Goal: Find contact information: Find contact information

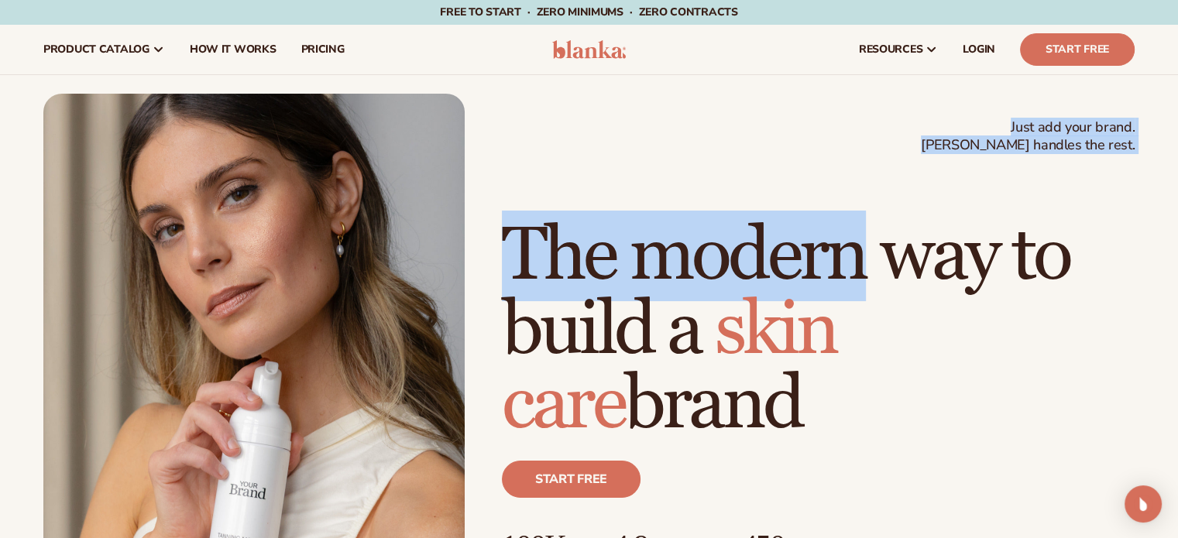
drag, startPoint x: 1007, startPoint y: 126, endPoint x: 1141, endPoint y: 151, distance: 137.0
click at [1161, 159] on div "Just add your brand. Blanka handles the rest. beauty,skin care,wellness,makeup …" at bounding box center [589, 359] width 1178 height 531
click at [1137, 146] on div "Just add your brand. Blanka handles the rest. beauty,skin care,wellness,makeup …" at bounding box center [589, 359] width 1178 height 531
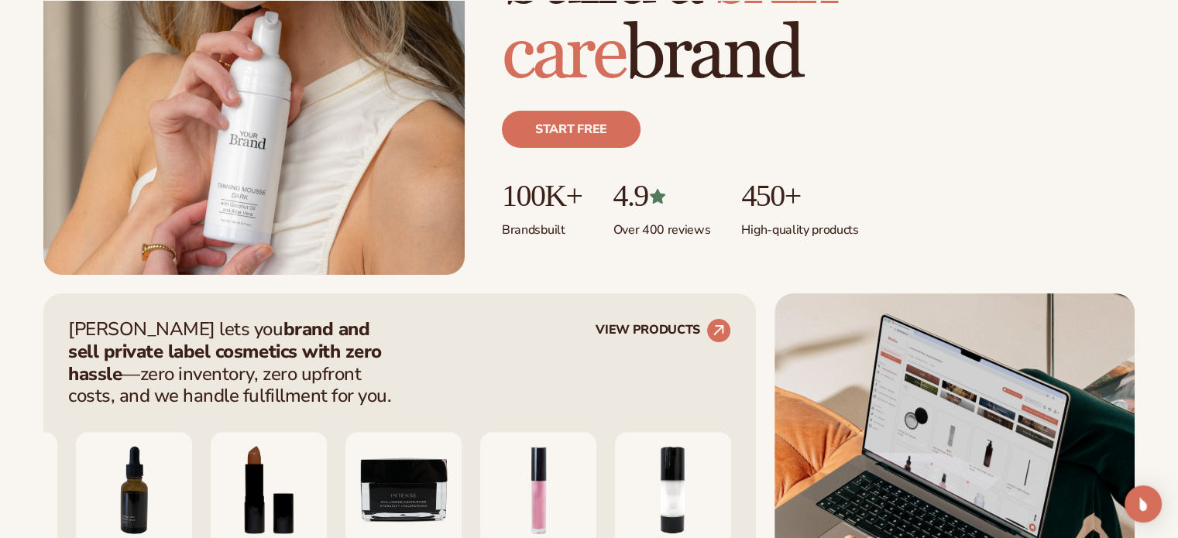
scroll to position [387, 0]
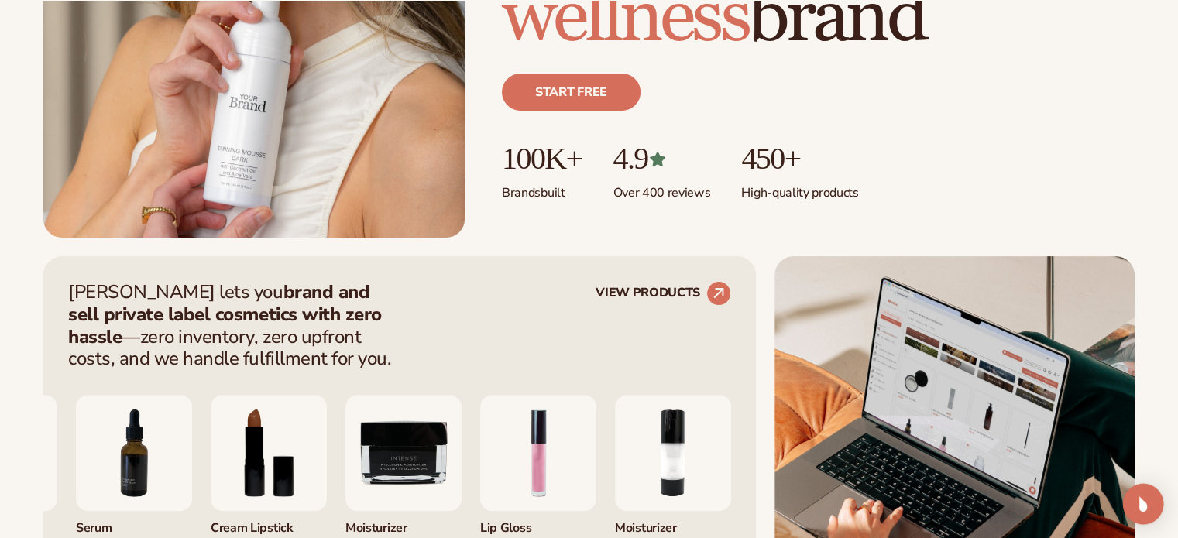
click at [1143, 498] on img "Open Intercom Messenger" at bounding box center [1143, 504] width 20 height 20
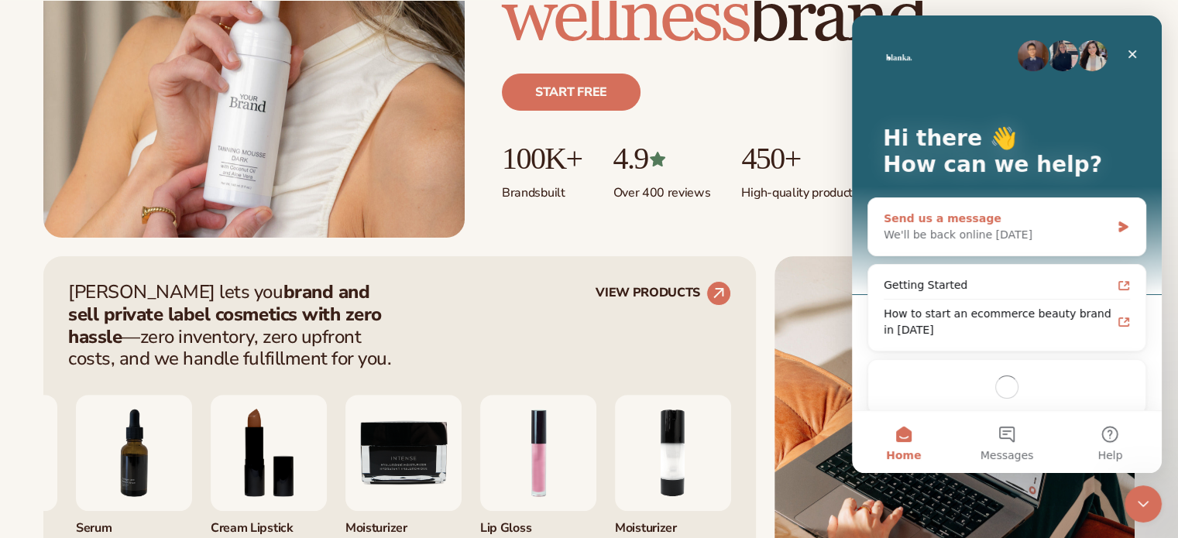
scroll to position [0, 0]
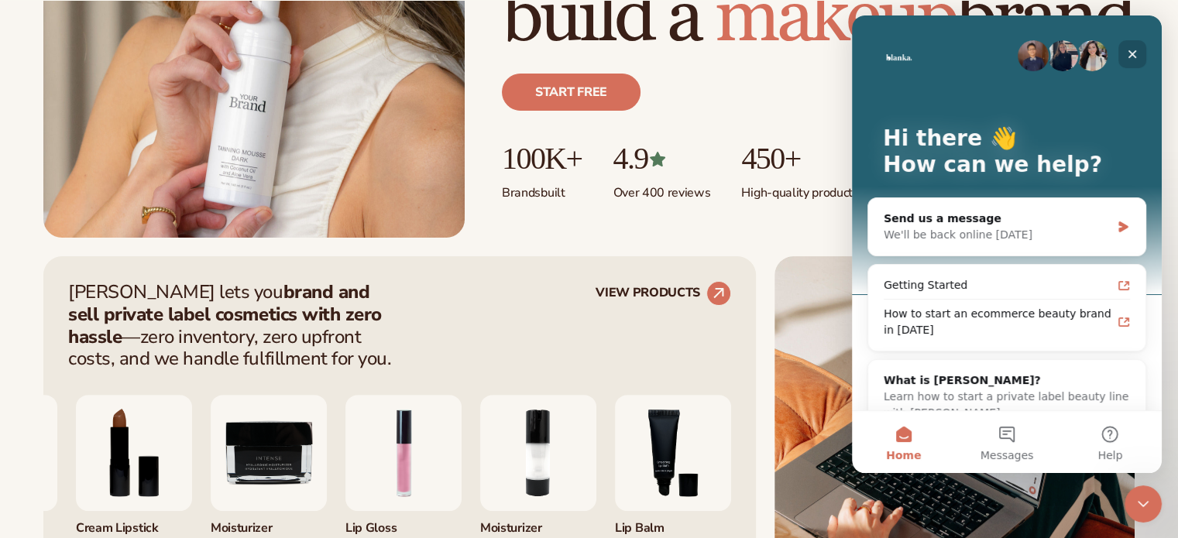
click at [1132, 54] on icon "Close" at bounding box center [1132, 54] width 9 height 9
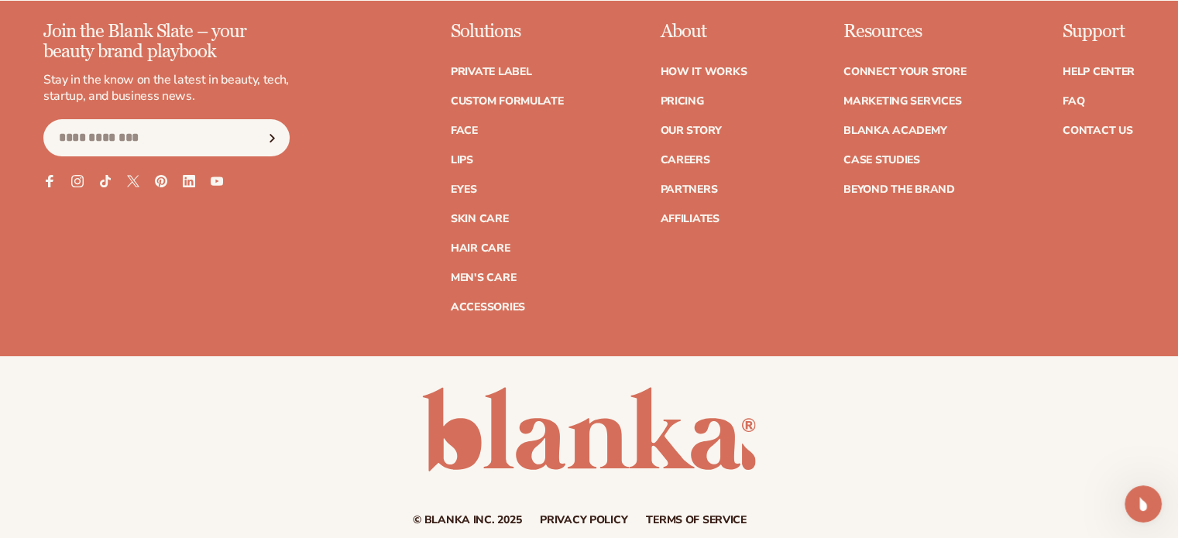
scroll to position [6436, 0]
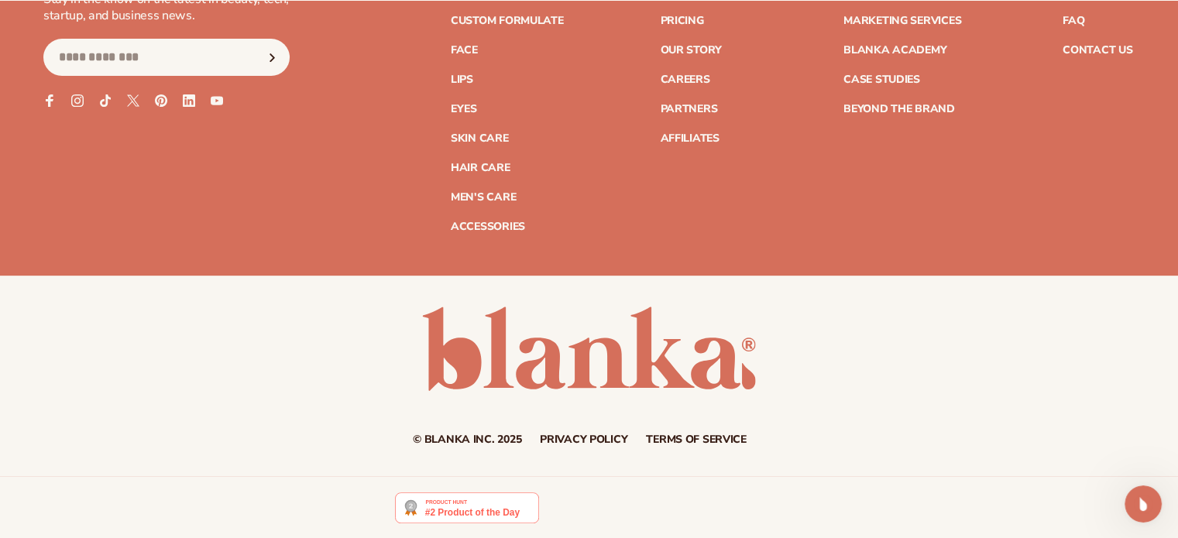
click at [592, 434] on link "Privacy policy" at bounding box center [583, 439] width 87 height 11
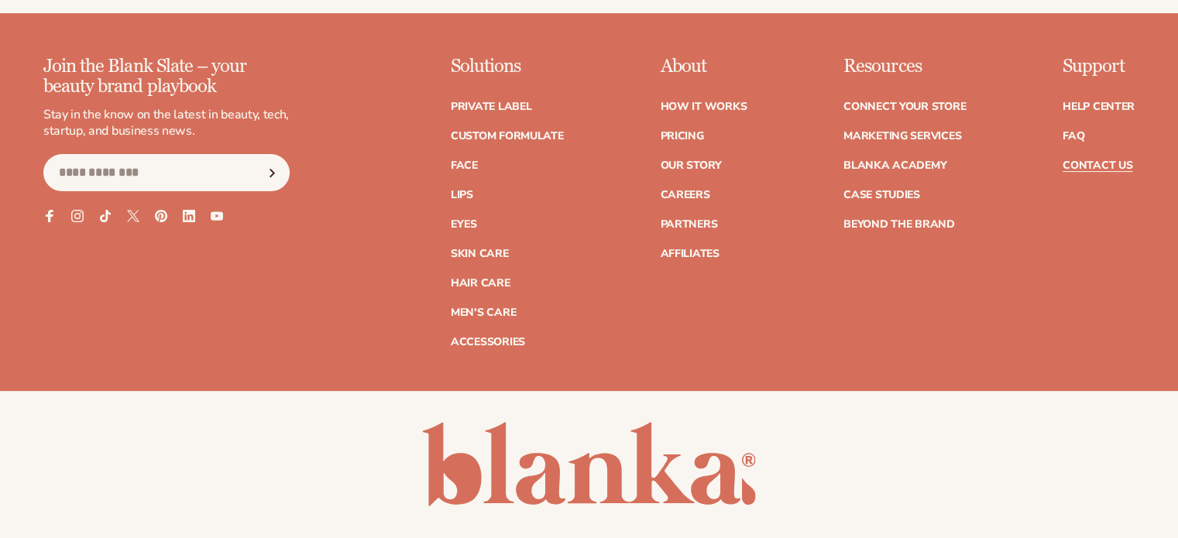
scroll to position [6436, 0]
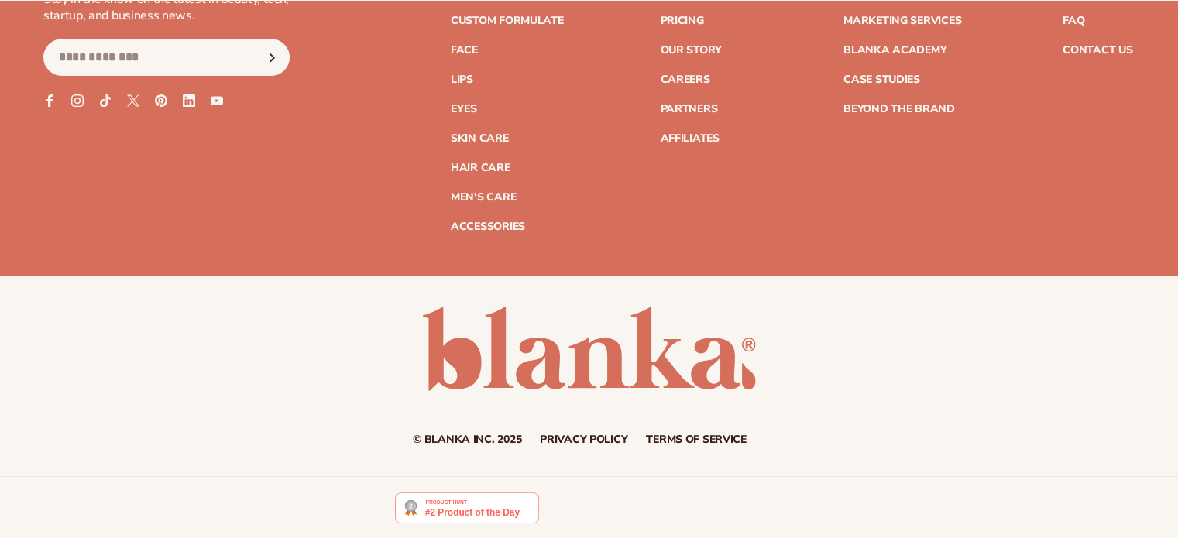
click at [1106, 59] on div "Support Help Center FAQ Contact Us" at bounding box center [1098, 86] width 72 height 291
click at [1108, 47] on link "Contact Us" at bounding box center [1097, 50] width 70 height 11
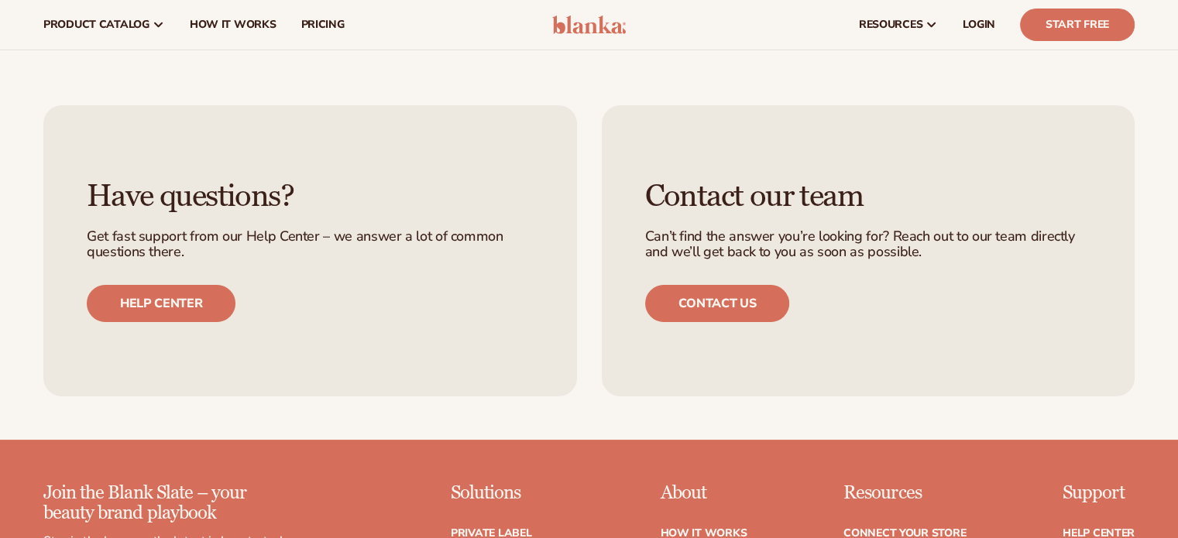
scroll to position [5352, 0]
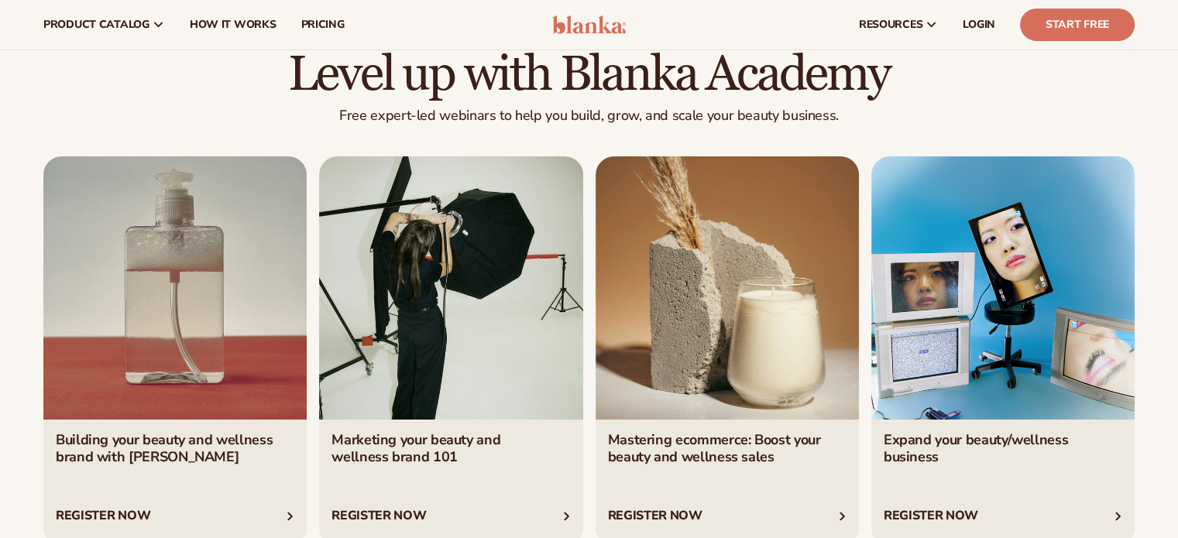
click at [596, 26] on img at bounding box center [589, 24] width 74 height 19
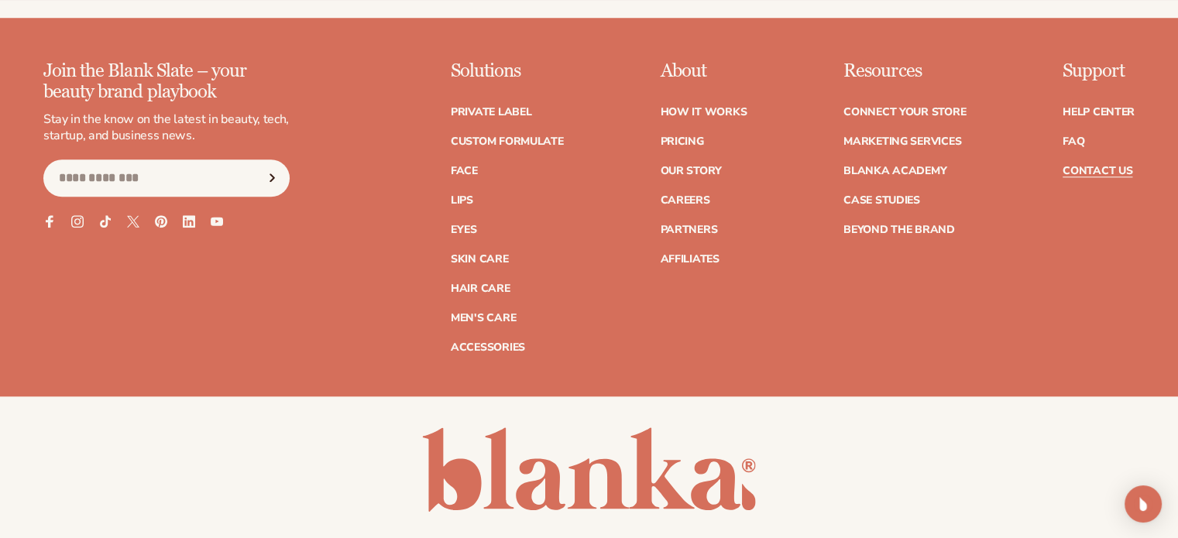
scroll to position [1508, 0]
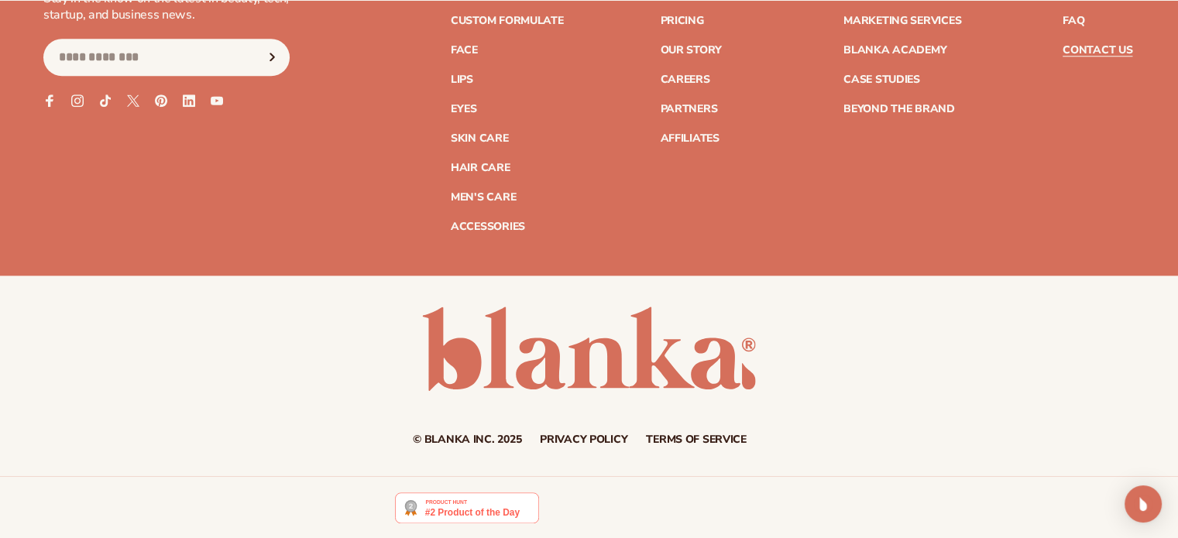
drag, startPoint x: 513, startPoint y: 433, endPoint x: 571, endPoint y: 443, distance: 58.9
click at [568, 444] on div "© Blanka Inc. 2025 Privacy policy Terms of service Contact information" at bounding box center [589, 376] width 1178 height 201
click at [578, 438] on link "Privacy policy" at bounding box center [583, 439] width 87 height 11
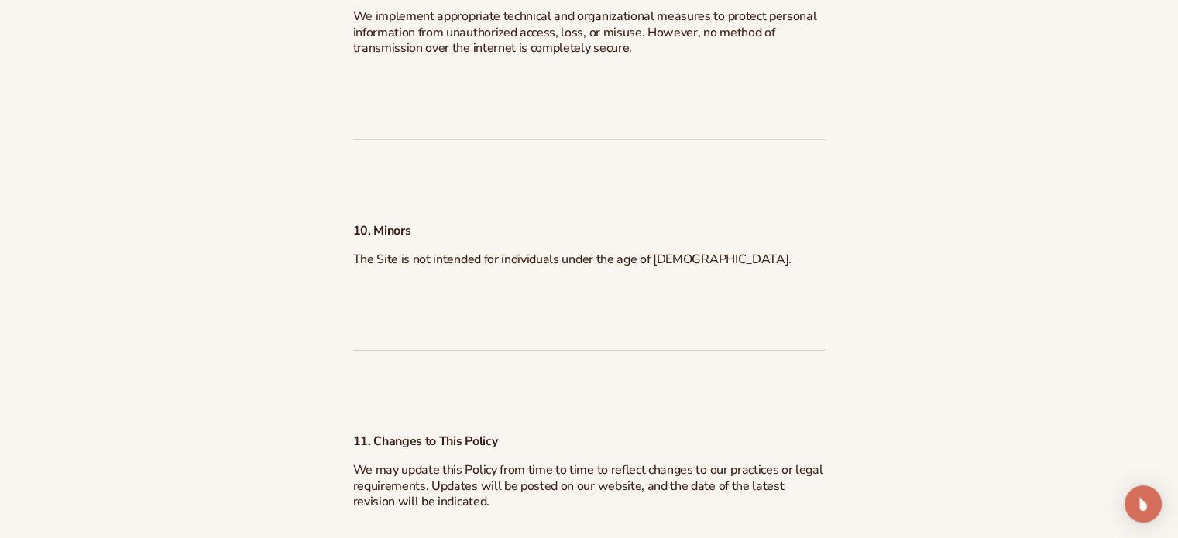
scroll to position [5110, 0]
